Goal: Find specific page/section: Find specific page/section

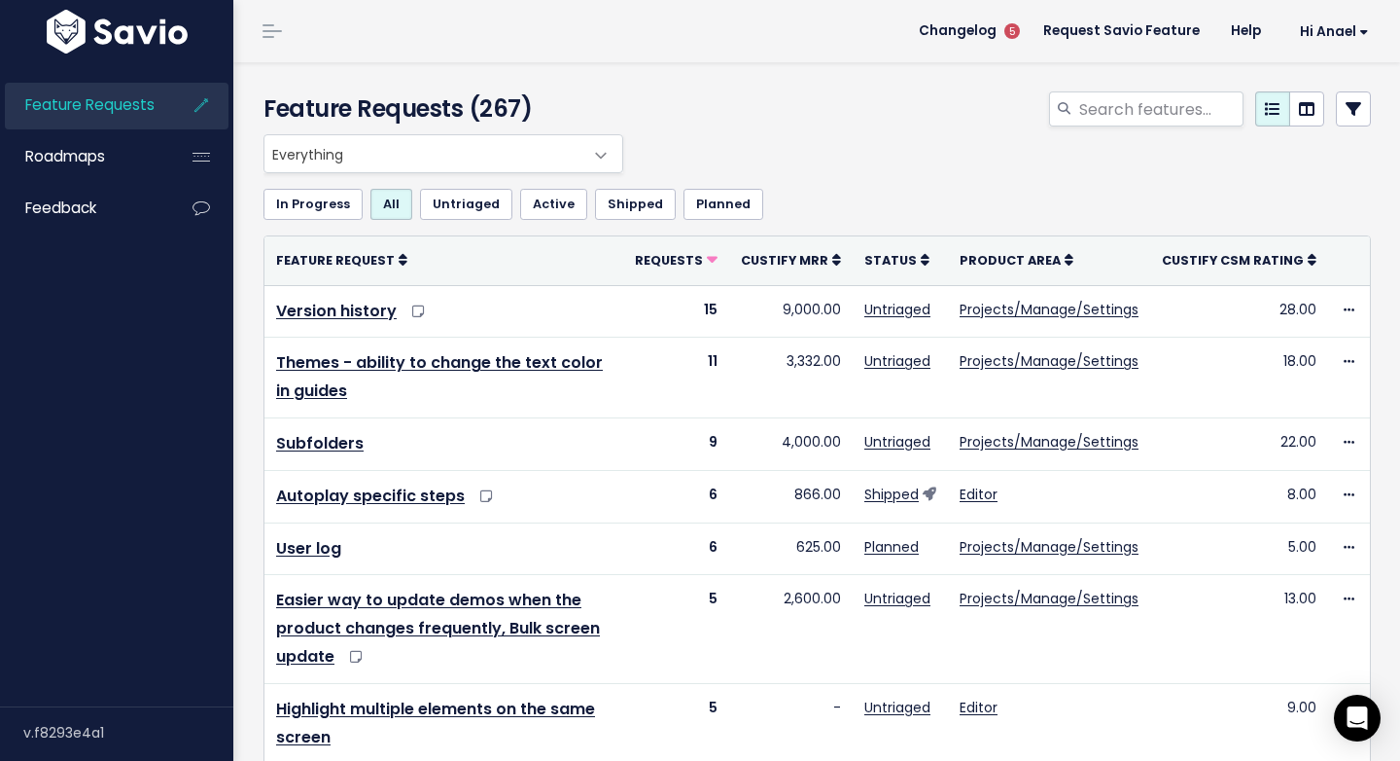
click at [1346, 112] on icon at bounding box center [1354, 109] width 16 height 16
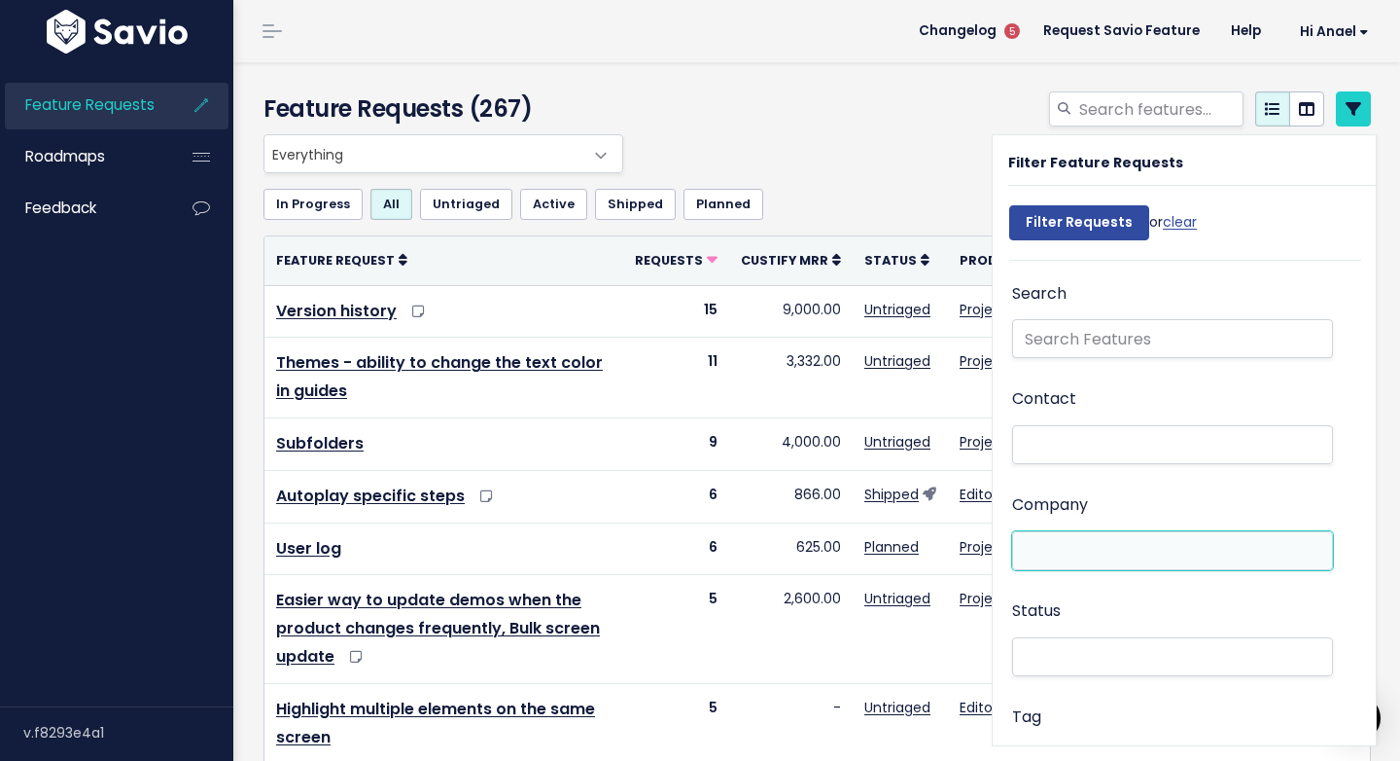
click at [1054, 563] on ul at bounding box center [1172, 550] width 319 height 37
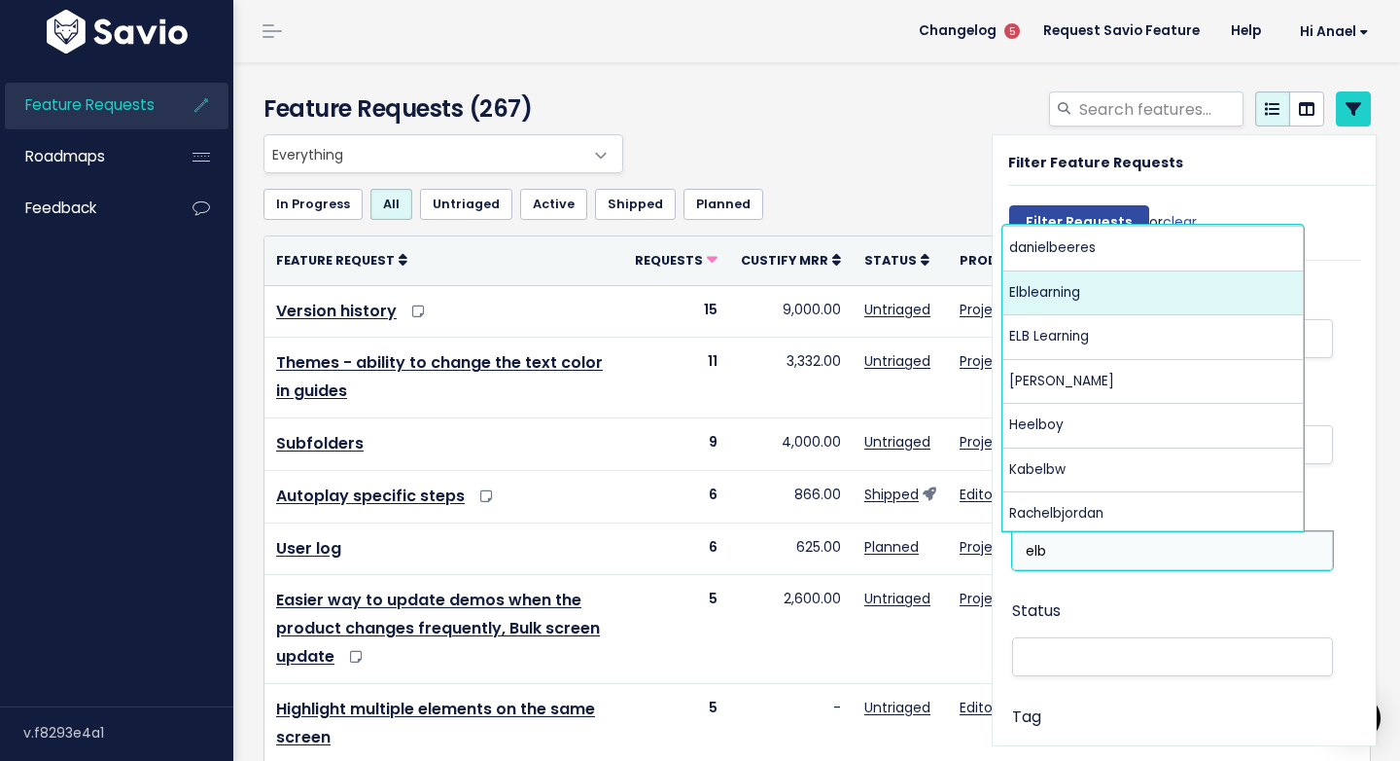
type input "elb"
select select "15863815"
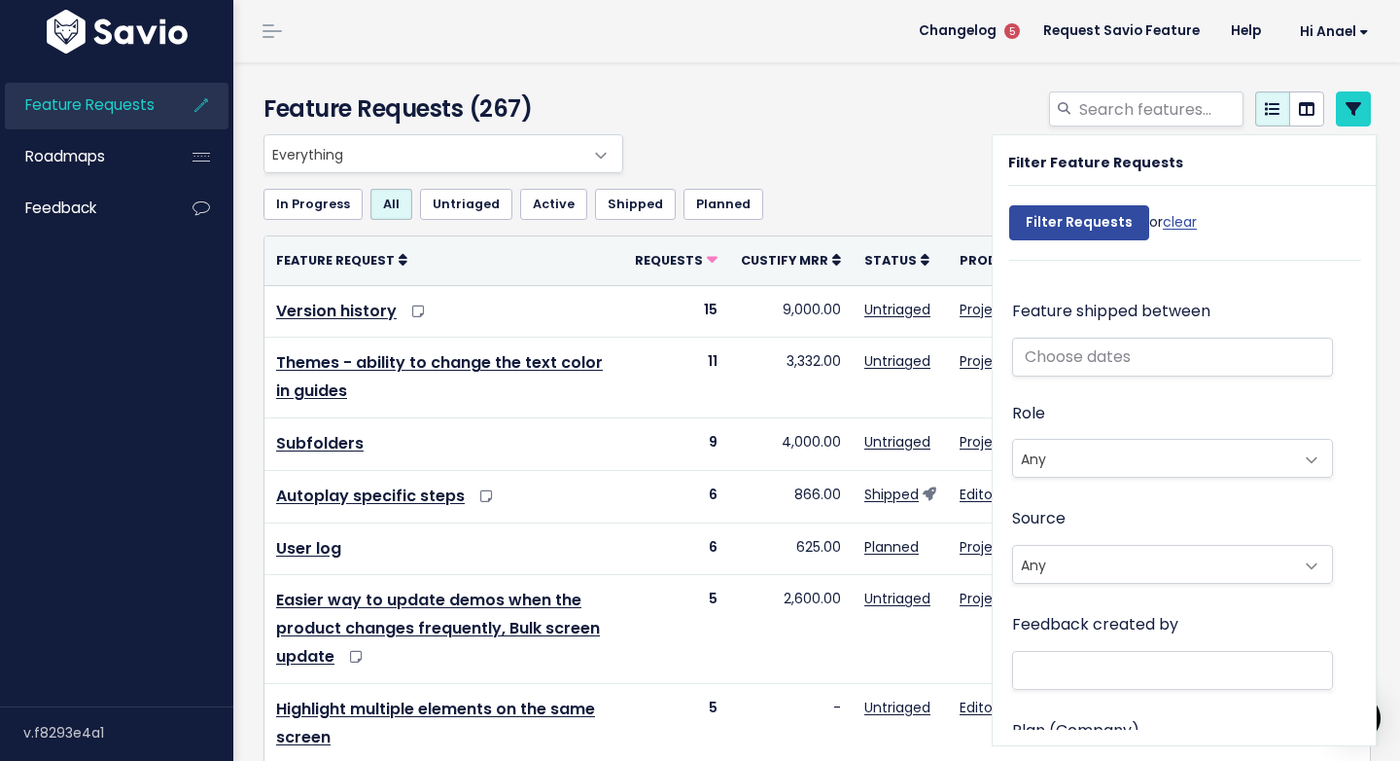
scroll to position [875, 0]
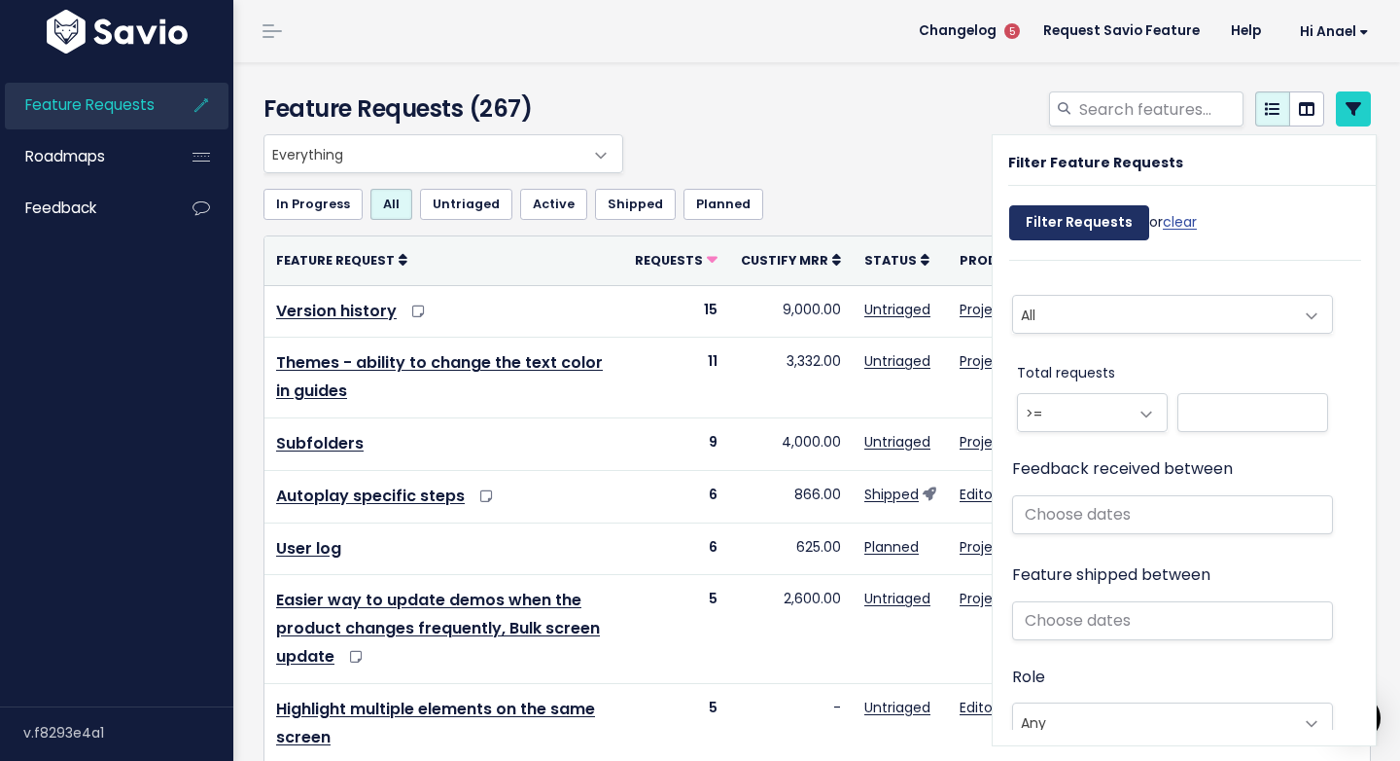
click at [1092, 225] on input "Filter Requests" at bounding box center [1079, 222] width 140 height 35
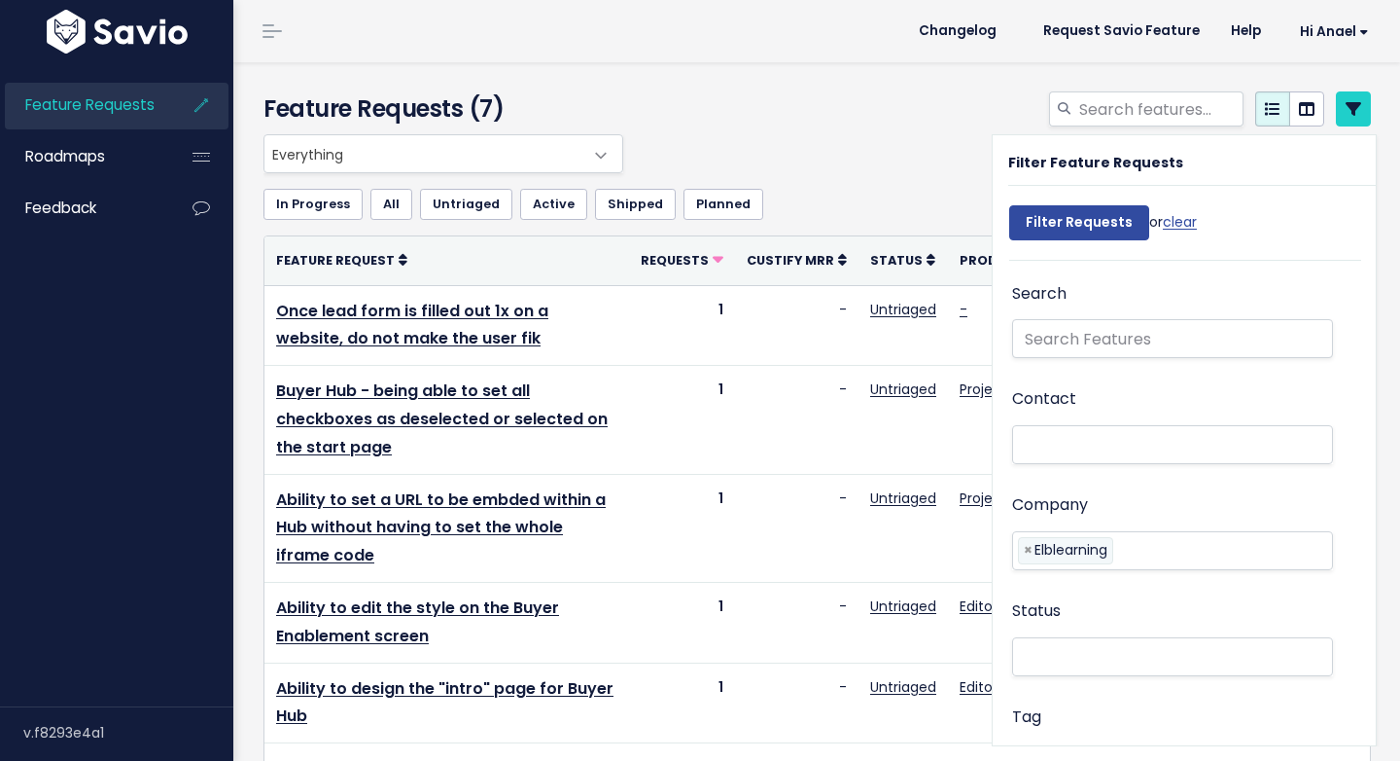
select select
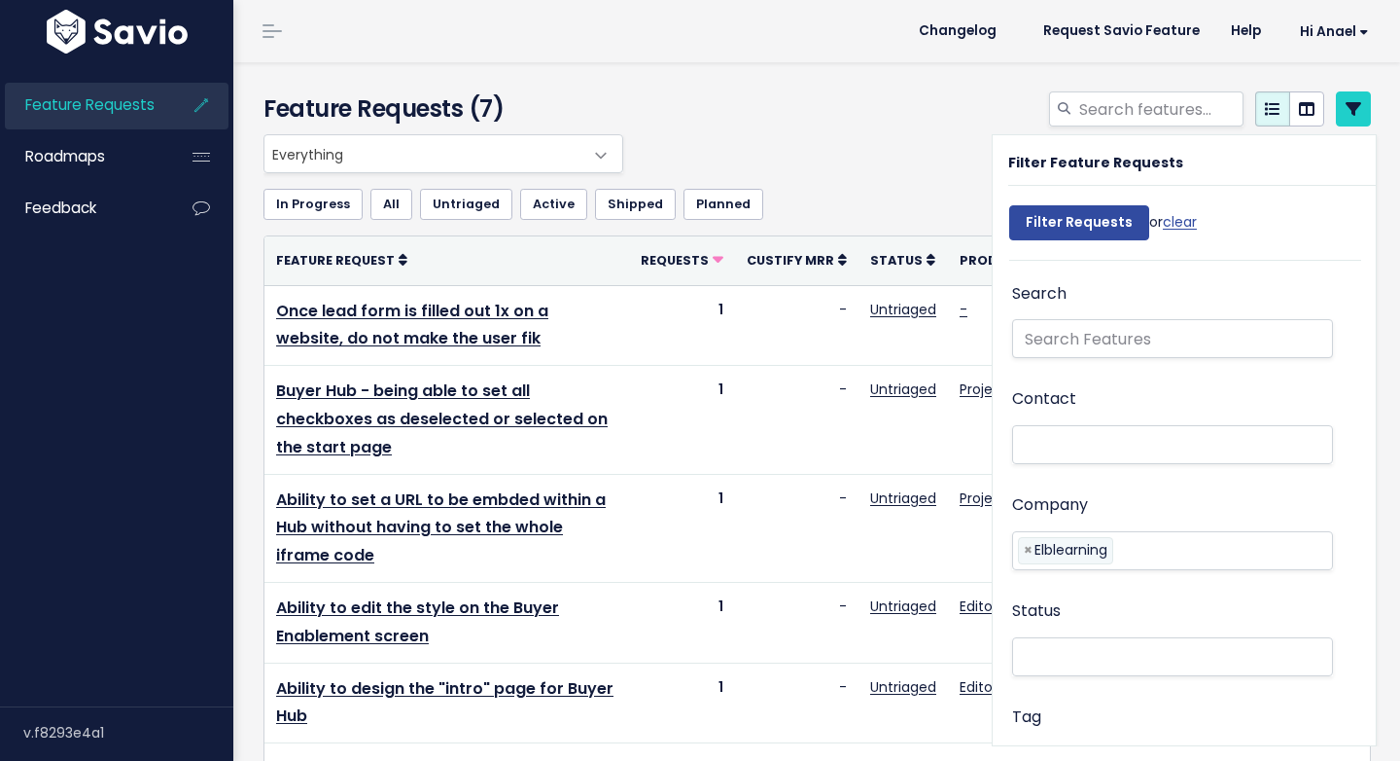
select select
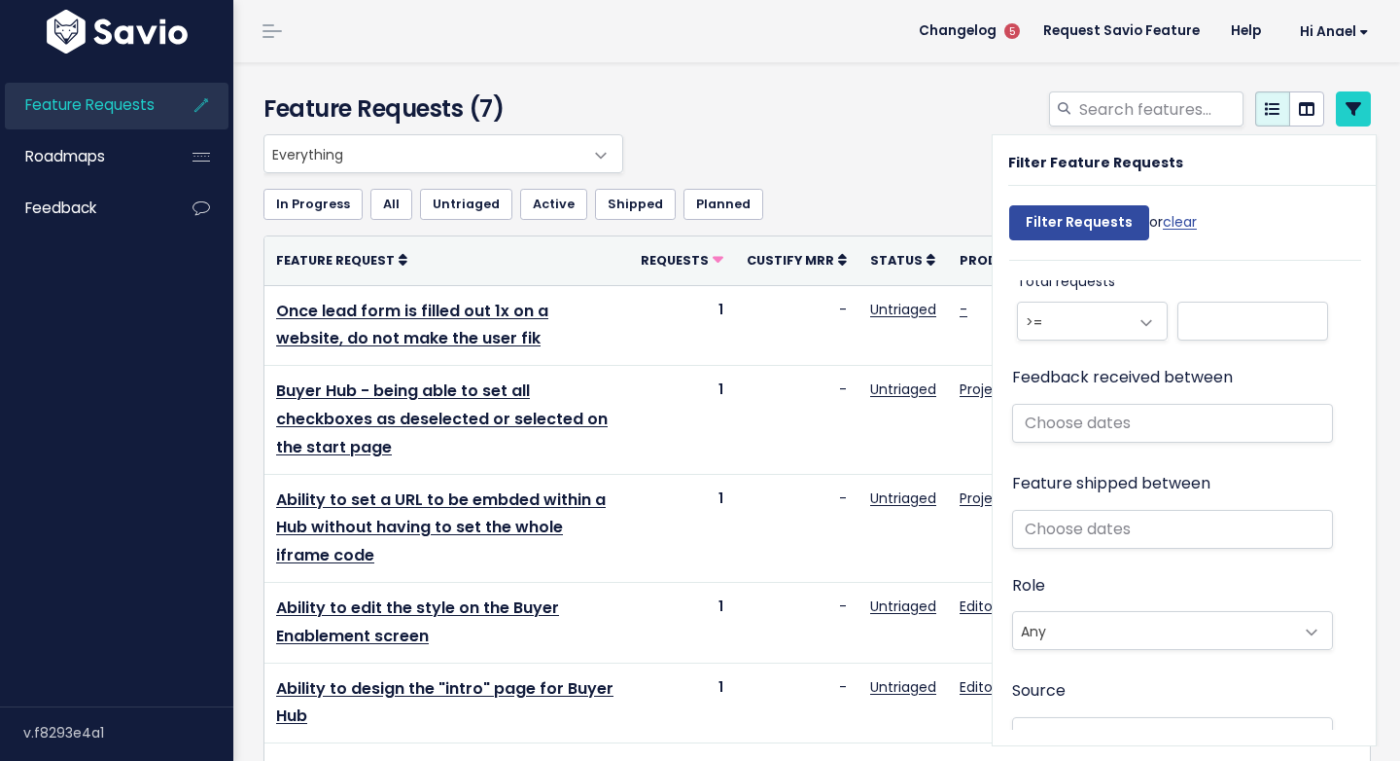
click at [886, 218] on ul "In Progress All Untriaged Active Shipped Planned" at bounding box center [818, 204] width 1108 height 31
click at [839, 142] on div "Everything No Product Area Editor Projects/Manage/Settings Chrome Extension Dem…" at bounding box center [813, 153] width 1108 height 39
click at [826, 131] on div at bounding box center [1007, 112] width 759 height 43
click at [1346, 104] on icon at bounding box center [1354, 109] width 16 height 16
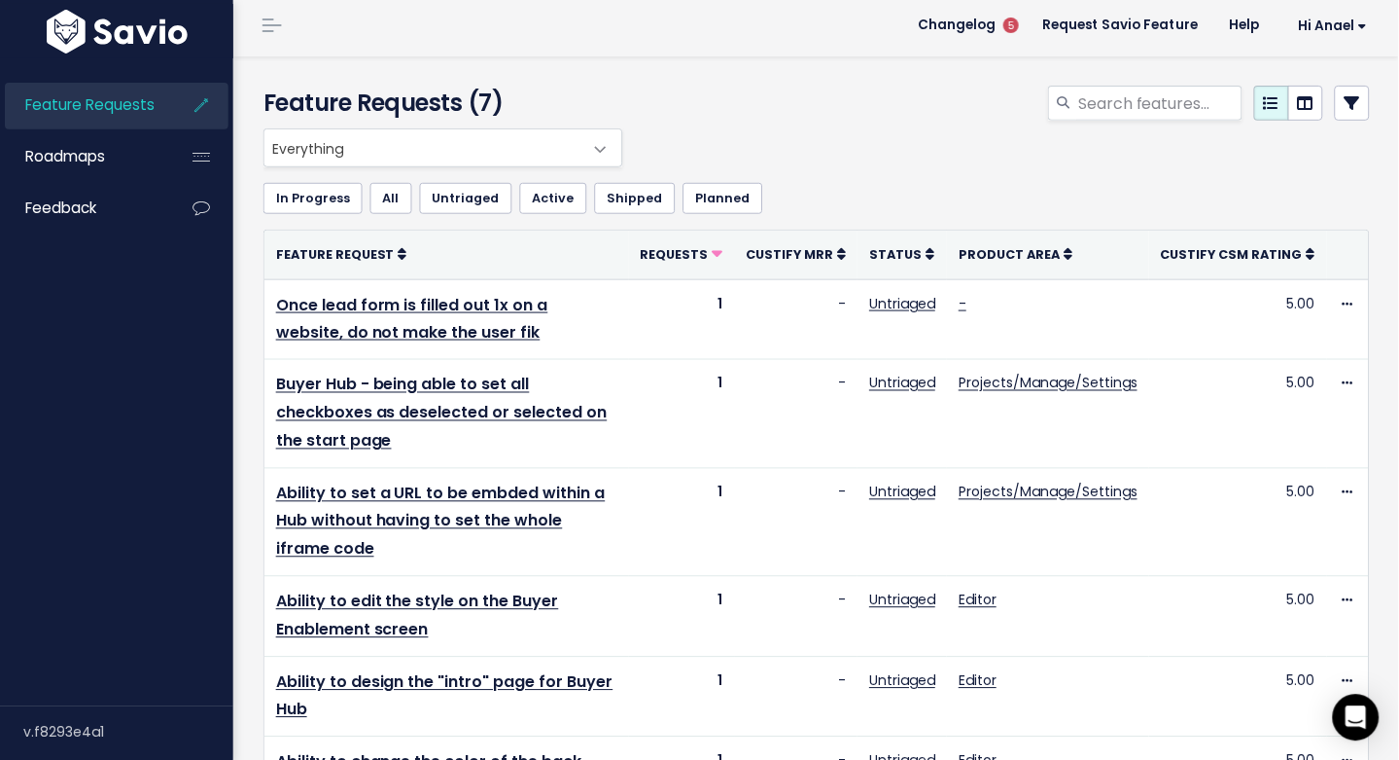
scroll to position [8, 0]
